Goal: Go to known website: Go to known website

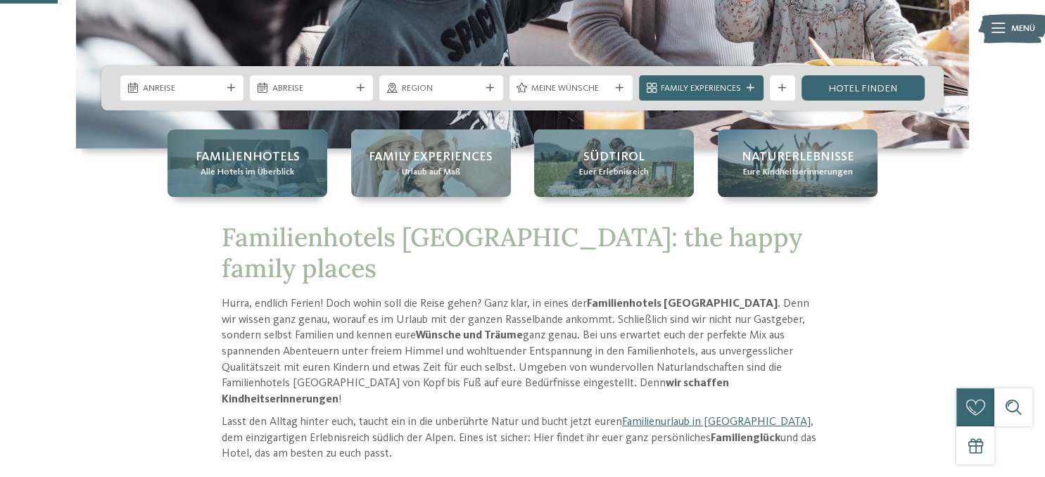
scroll to position [297, 0]
click at [244, 168] on span "Alle Hotels im Überblick" at bounding box center [248, 172] width 94 height 13
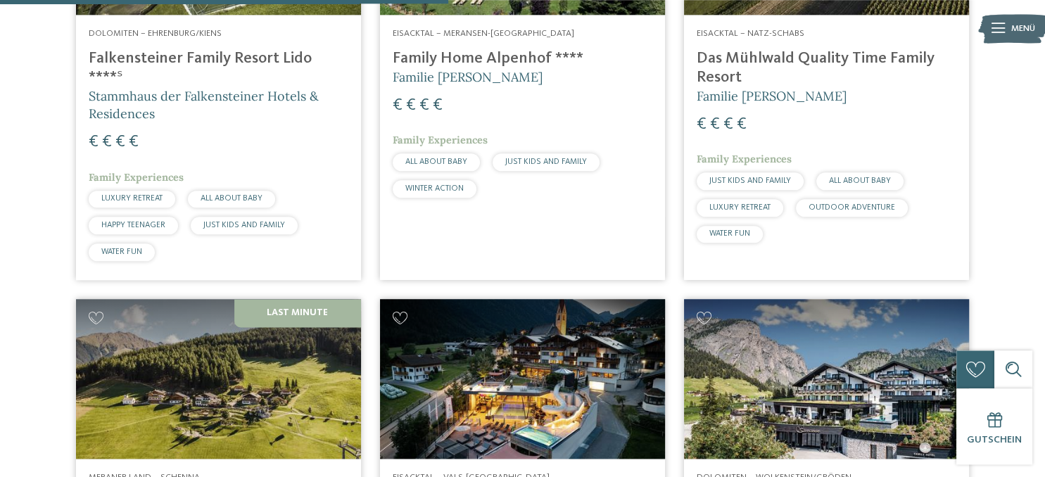
scroll to position [1635, 0]
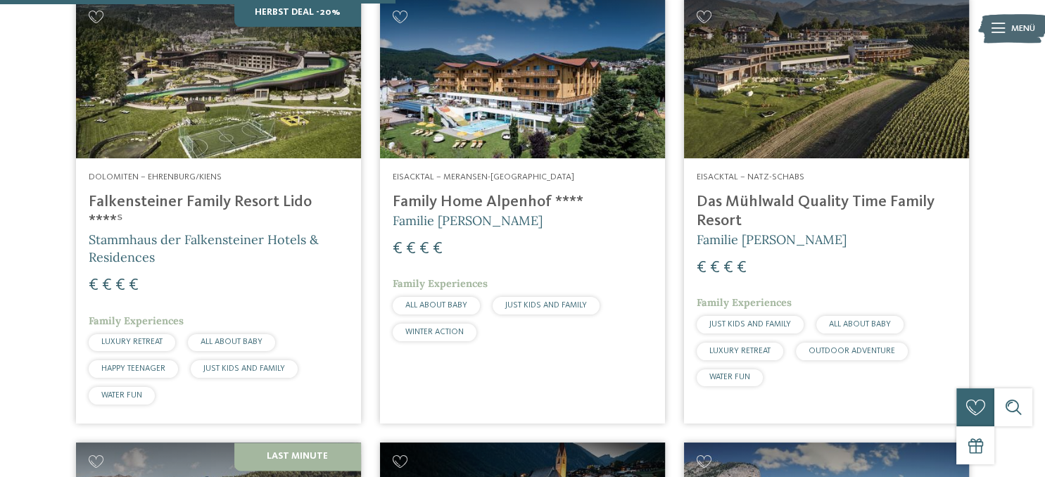
click at [196, 208] on h4 "Falkensteiner Family Resort Lido ****ˢ" at bounding box center [219, 212] width 260 height 38
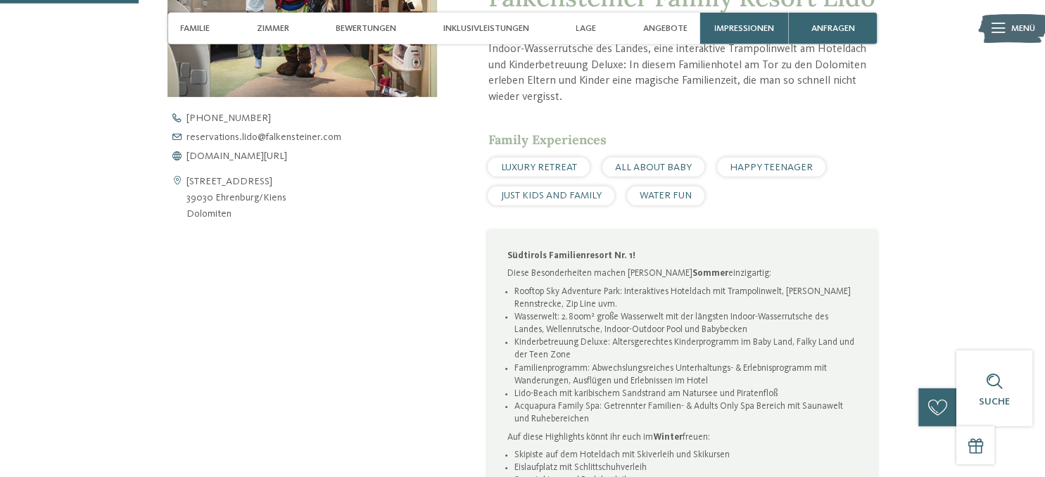
scroll to position [594, 0]
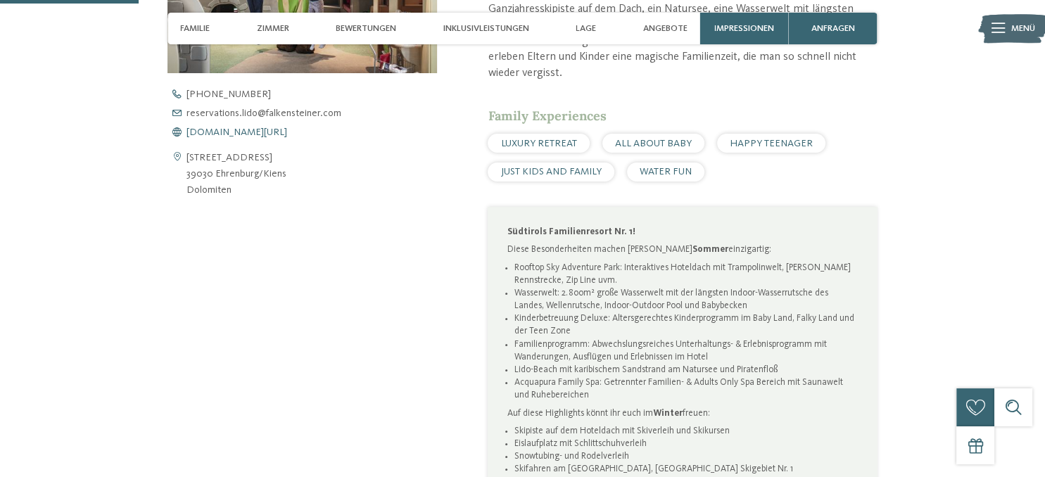
click at [261, 130] on span "www.falkensteiner.com/lido" at bounding box center [237, 132] width 101 height 10
